Goal: Information Seeking & Learning: Compare options

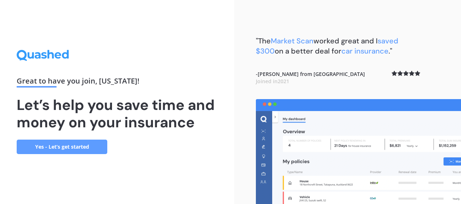
click at [88, 148] on link "Yes - Let’s get started" at bounding box center [62, 147] width 91 height 14
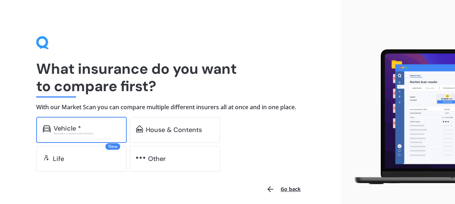
click at [87, 125] on div "Vehicle *" at bounding box center [87, 128] width 67 height 7
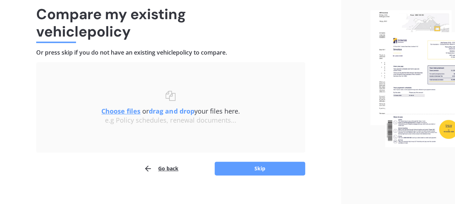
scroll to position [55, 0]
click at [238, 167] on button "Skip" at bounding box center [260, 169] width 91 height 14
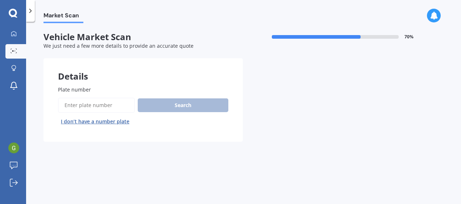
click at [108, 109] on input "Plate number" at bounding box center [96, 105] width 77 height 15
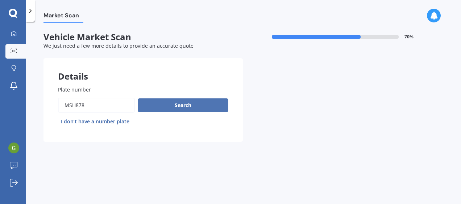
type input "MSH878"
click at [159, 103] on button "Search" at bounding box center [183, 105] width 91 height 14
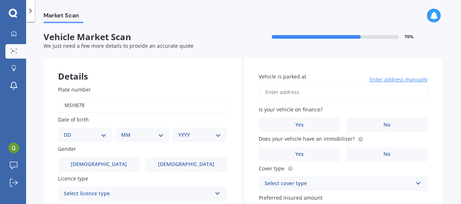
click at [98, 137] on select "DD 01 02 03 04 05 06 07 08 09 10 11 12 13 14 15 16 17 18 19 20 21 22 23 24 25 2…" at bounding box center [85, 135] width 43 height 8
select select "24"
click at [70, 131] on select "DD 01 02 03 04 05 06 07 08 09 10 11 12 13 14 15 16 17 18 19 20 21 22 23 24 25 2…" at bounding box center [85, 135] width 43 height 8
click at [148, 133] on select "MM 01 02 03 04 05 06 07 08 09 10 11 12" at bounding box center [144, 135] width 40 height 8
select select "09"
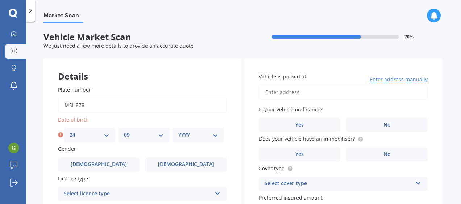
click at [124, 131] on select "MM 01 02 03 04 05 06 07 08 09 10 11 12" at bounding box center [144, 135] width 40 height 8
click at [201, 139] on select "YYYY 2025 2024 2023 2022 2021 2020 2019 2018 2017 2016 2015 2014 2013 2012 2011…" at bounding box center [198, 135] width 40 height 8
select select "2001"
click at [178, 131] on select "YYYY 2025 2024 2023 2022 2021 2020 2019 2018 2017 2016 2015 2014 2013 2012 2011…" at bounding box center [198, 135] width 40 height 8
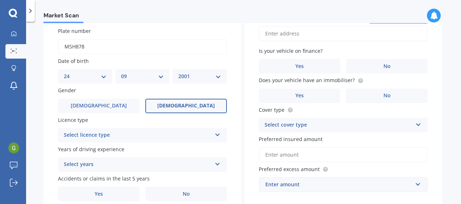
click at [176, 106] on span "[DEMOGRAPHIC_DATA]" at bounding box center [186, 106] width 58 height 6
click at [0, 0] on input "[DEMOGRAPHIC_DATA]" at bounding box center [0, 0] width 0 height 0
click at [122, 141] on div "Select licence type NZ Full NZ Restricted NZ Learners [GEOGRAPHIC_DATA] [GEOGRA…" at bounding box center [142, 135] width 169 height 14
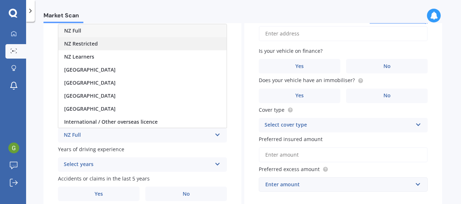
click at [95, 41] on span "NZ Restricted" at bounding box center [81, 43] width 34 height 7
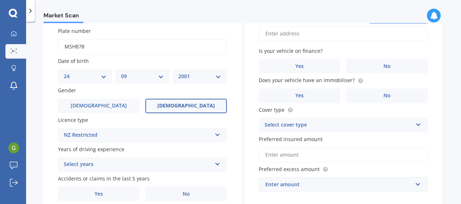
scroll to position [100, 0]
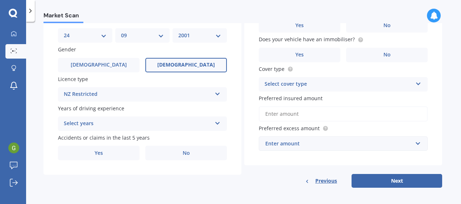
click at [118, 122] on div "Select years" at bounding box center [138, 124] width 148 height 9
click at [84, 138] on span "5 or more years" at bounding box center [83, 137] width 39 height 7
click at [81, 125] on div "5 or more years" at bounding box center [138, 124] width 148 height 9
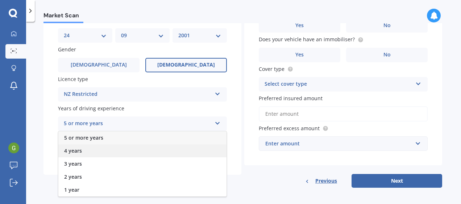
click at [83, 155] on div "4 years" at bounding box center [142, 150] width 168 height 13
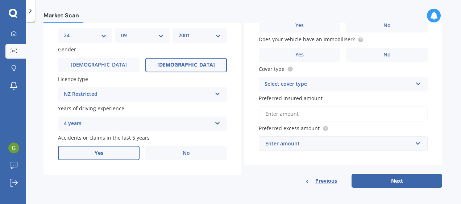
click at [117, 151] on label "Yes" at bounding box center [98, 153] width 81 height 14
click at [0, 0] on input "Yes" at bounding box center [0, 0] width 0 height 0
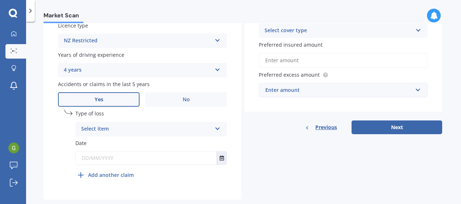
click at [109, 129] on div "Select item" at bounding box center [146, 129] width 130 height 9
click at [102, 145] on span "At fault accident" at bounding box center [101, 143] width 41 height 7
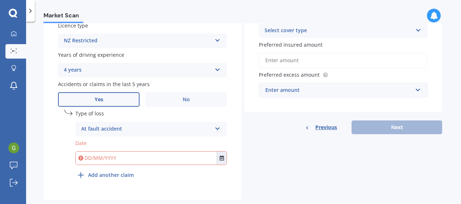
click at [120, 160] on input "text" at bounding box center [146, 158] width 141 height 13
click at [222, 162] on button "Select date" at bounding box center [222, 158] width 10 height 13
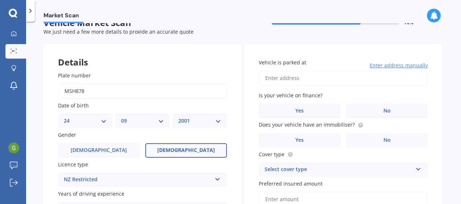
scroll to position [14, 0]
